Goal: Find specific page/section

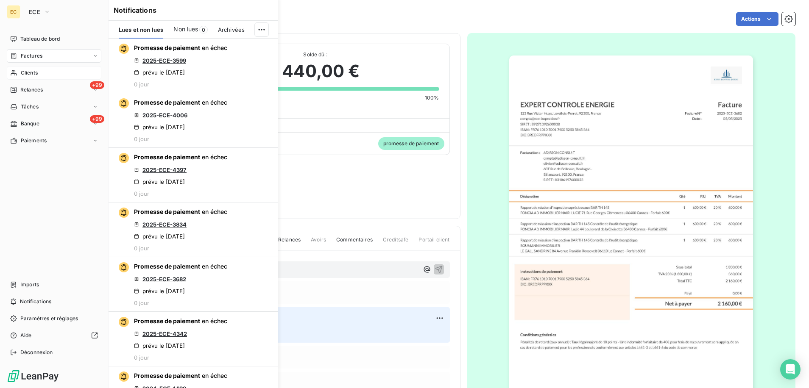
click at [41, 72] on div "Clients" at bounding box center [54, 73] width 95 height 14
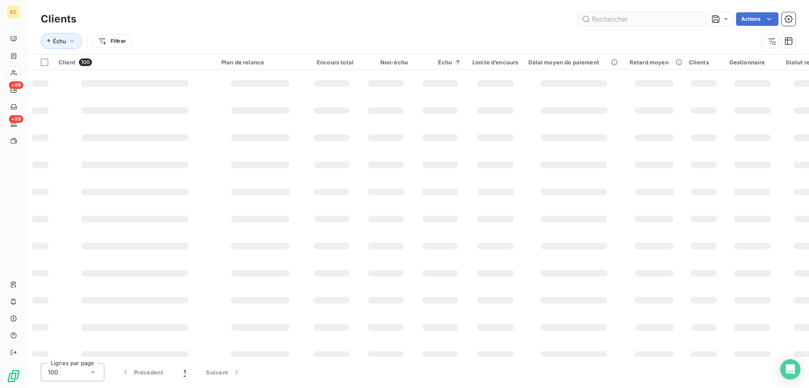
click at [624, 20] on input "text" at bounding box center [641, 19] width 127 height 14
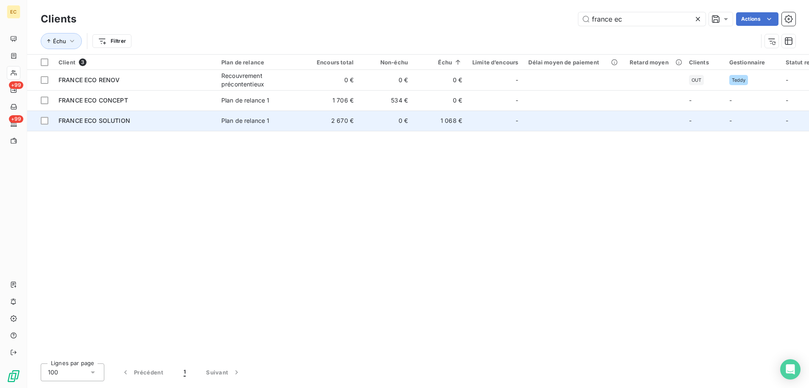
type input "france ec"
click at [165, 121] on div "FRANCE ECO SOLUTION" at bounding box center [135, 121] width 153 height 8
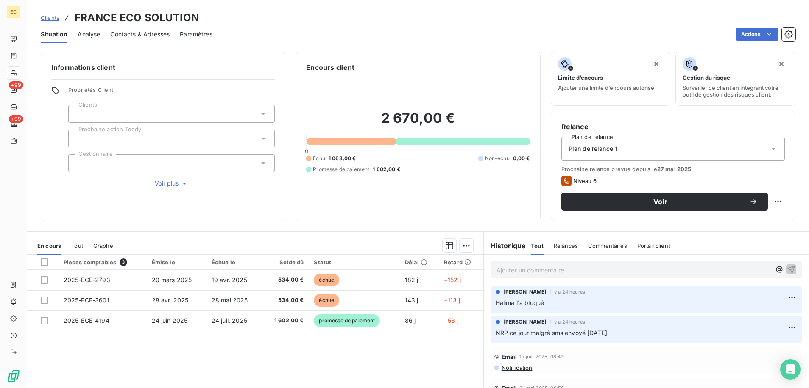
click at [542, 267] on p "Ajouter un commentaire ﻿" at bounding box center [634, 270] width 274 height 11
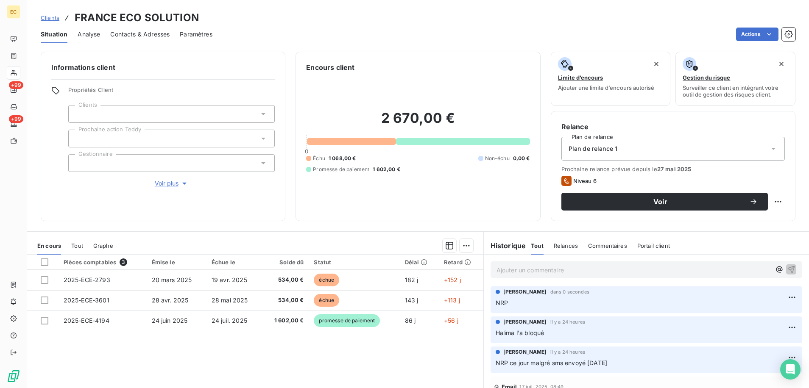
click at [136, 31] on span "Contacts & Adresses" at bounding box center [139, 34] width 59 height 8
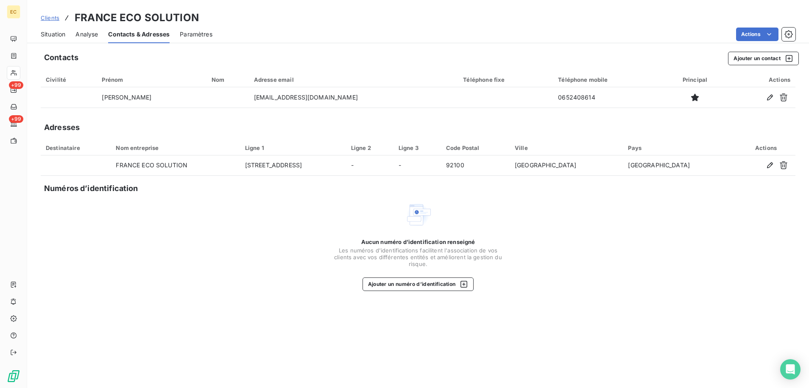
click at [53, 36] on span "Situation" at bounding box center [53, 34] width 25 height 8
